Goal: Transaction & Acquisition: Purchase product/service

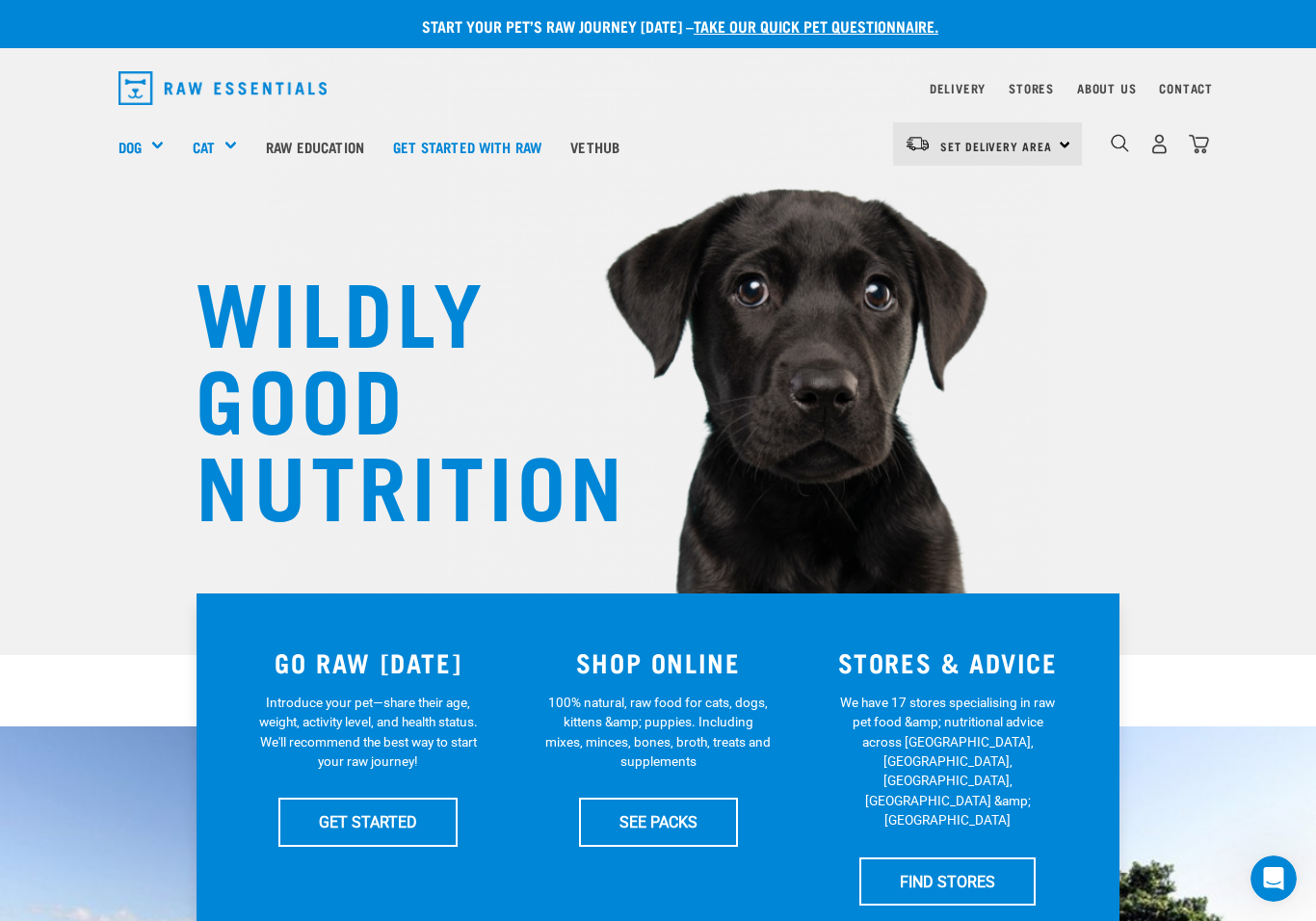
click at [0, 0] on div "Mixes & Minces" at bounding box center [0, 0] width 0 height 0
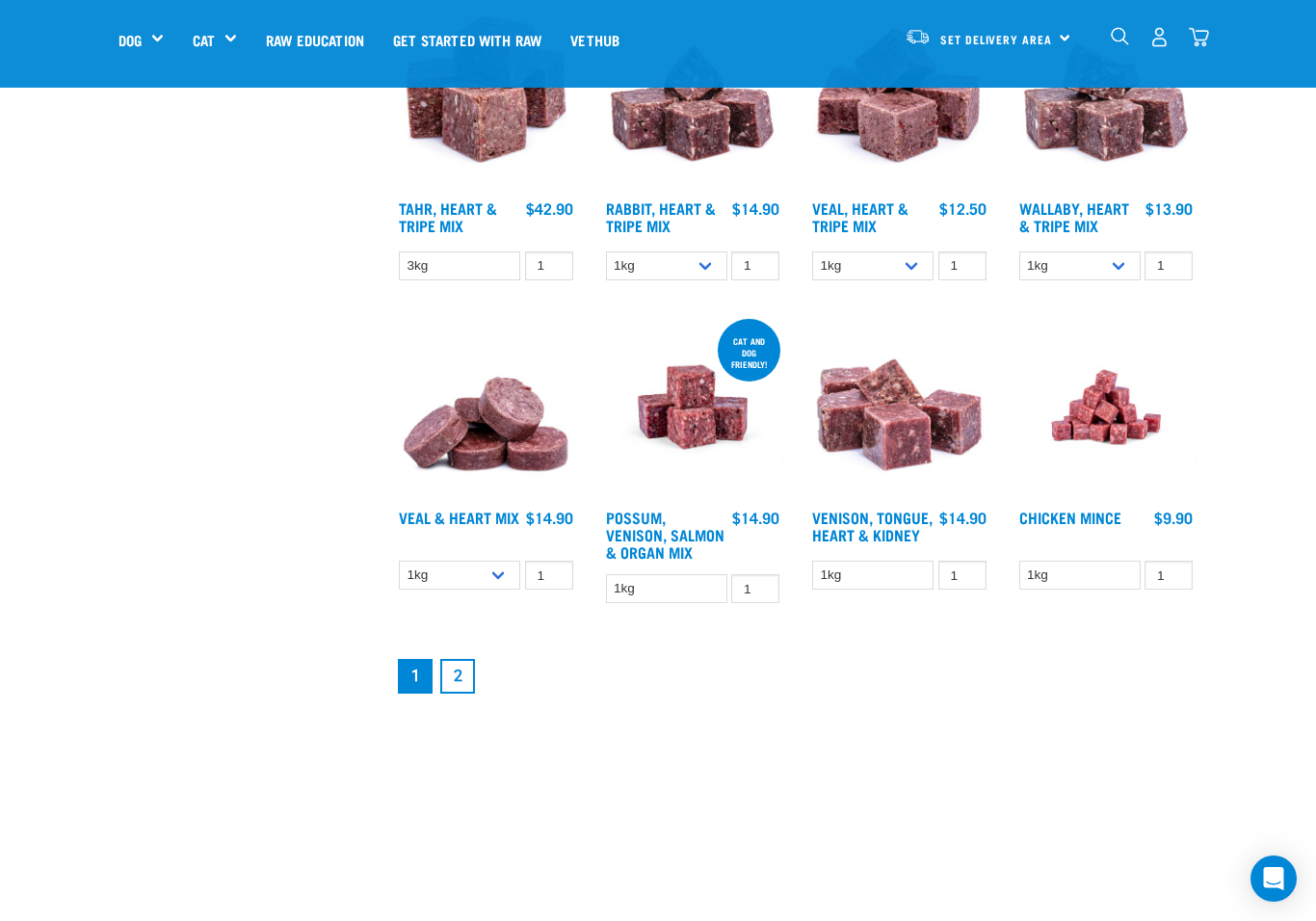
scroll to position [2177, 0]
click at [466, 694] on link "2" at bounding box center [456, 676] width 35 height 35
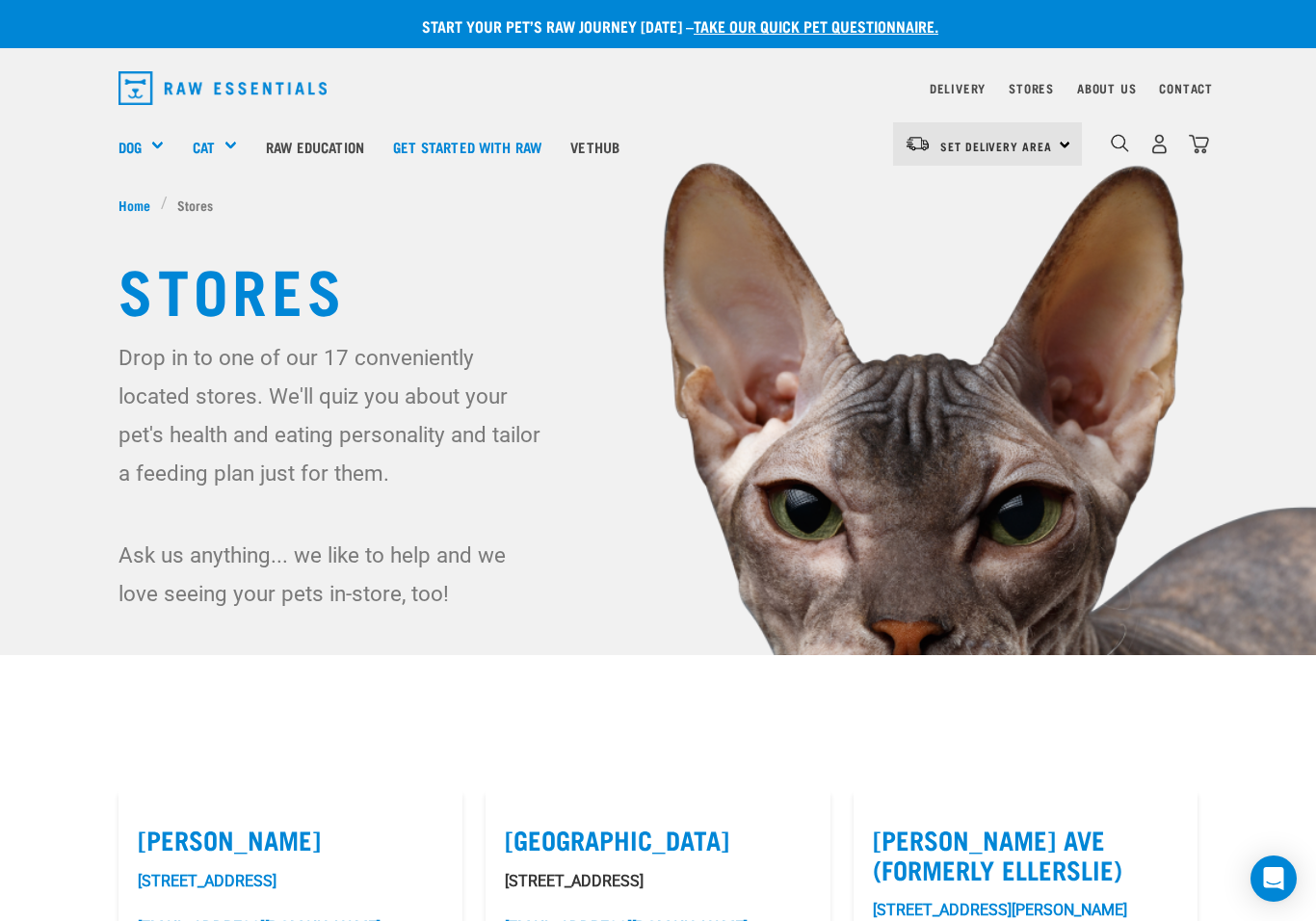
click at [0, 0] on div "Shop All Dog" at bounding box center [0, 0] width 0 height 0
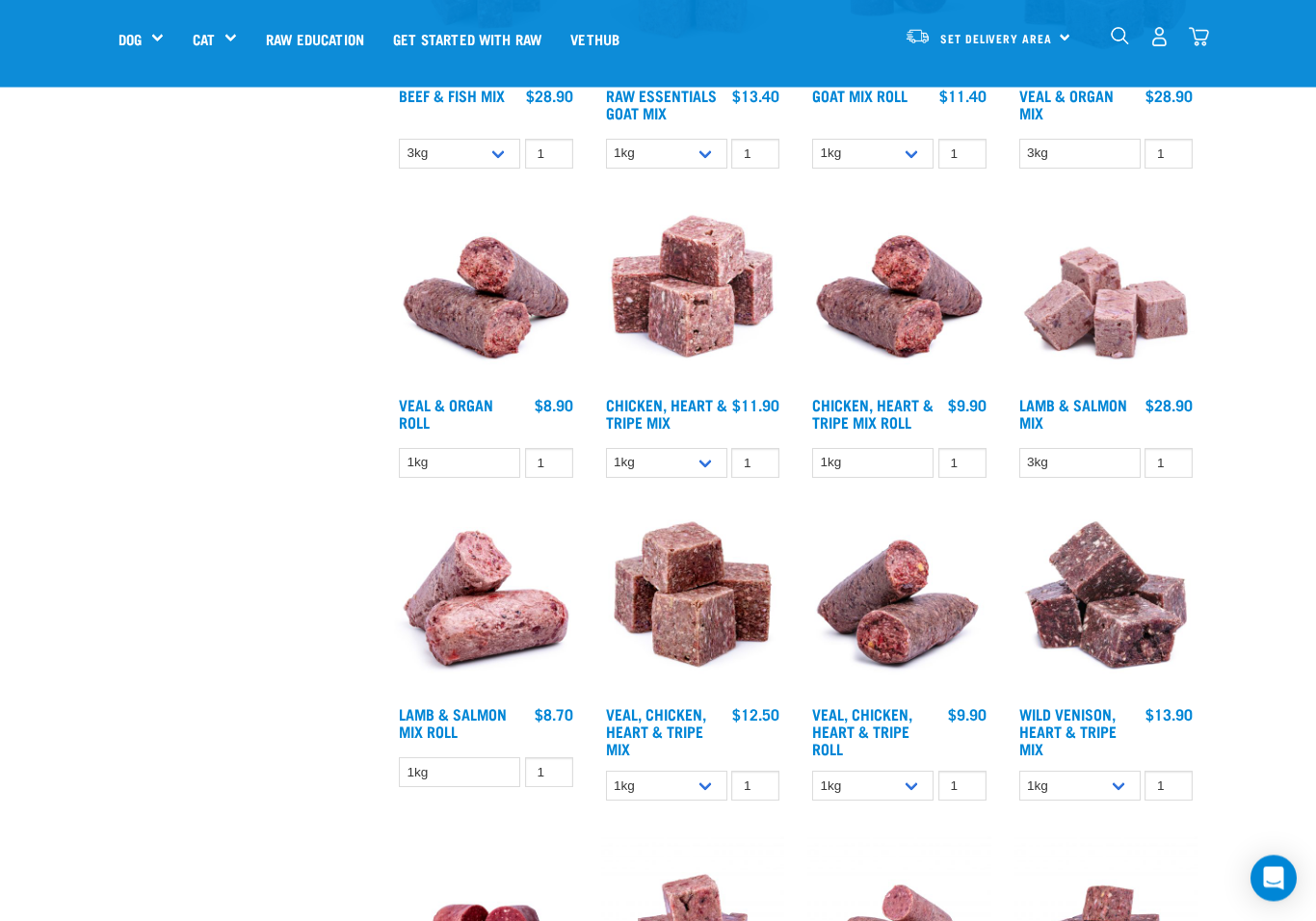
scroll to position [1751, 0]
click at [710, 801] on select "1kg 3kg" at bounding box center [666, 786] width 121 height 30
select select "752"
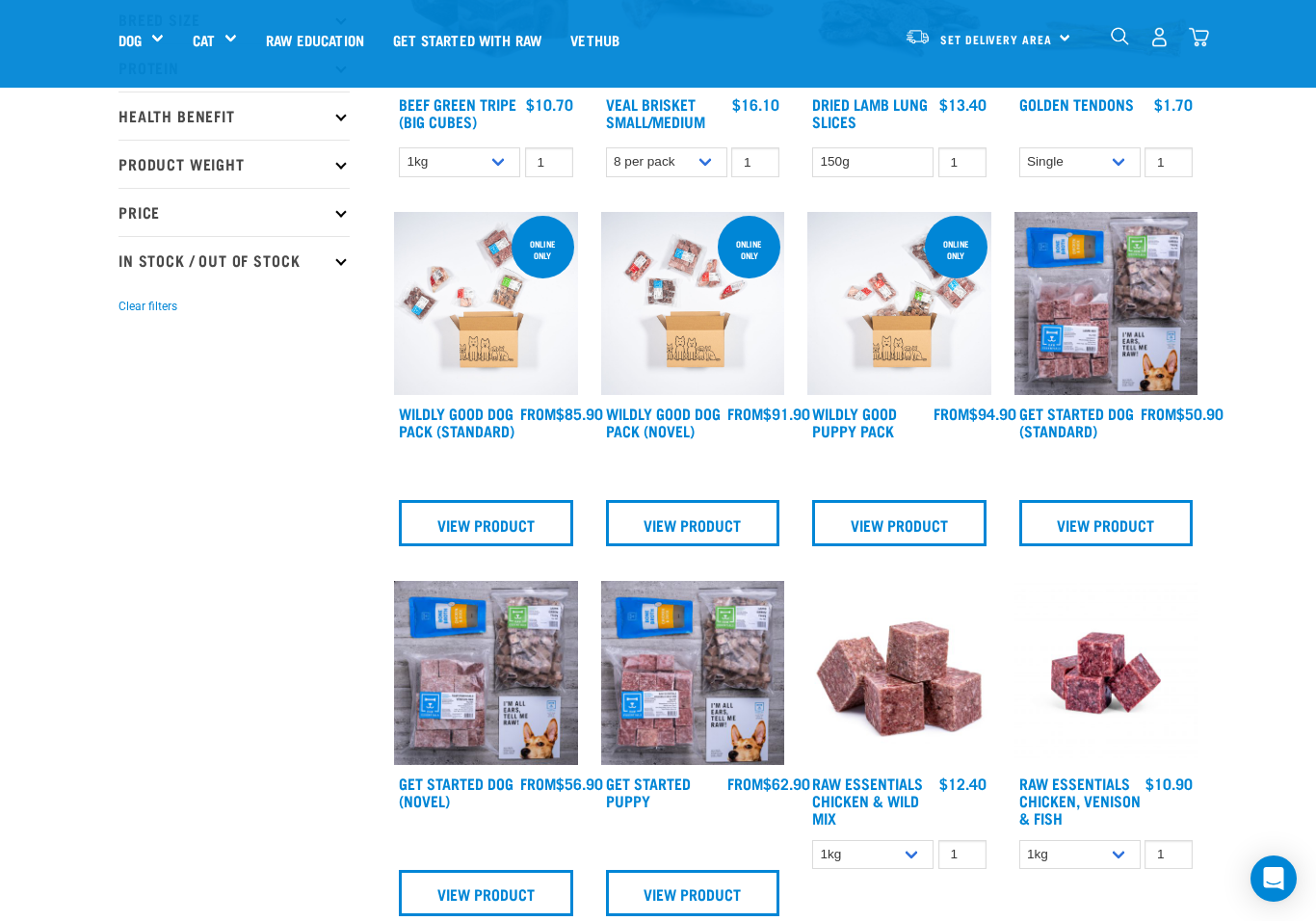
scroll to position [0, 0]
